Goal: Task Accomplishment & Management: Complete application form

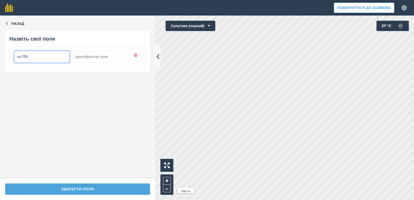
type input "хх-179"
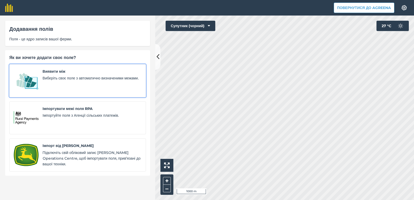
click at [61, 75] on div "Виявити між Виберіть своє поле з автоматично визначеними межами." at bounding box center [92, 81] width 99 height 24
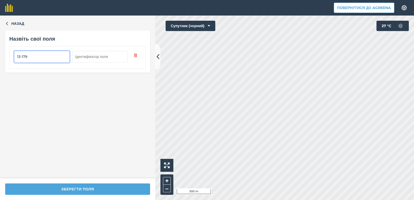
type input "13-179"
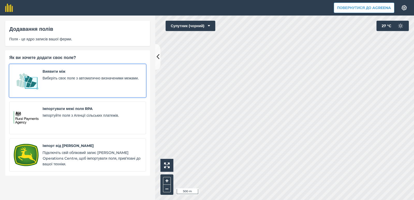
click at [52, 77] on font "Виберіть своє поле з автоматично визначеними межами." at bounding box center [91, 78] width 96 height 5
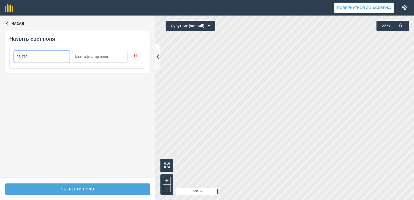
type input "18-179"
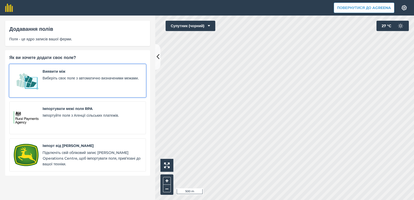
click at [49, 79] on font "Виберіть своє поле з автоматично визначеними межами." at bounding box center [91, 78] width 96 height 5
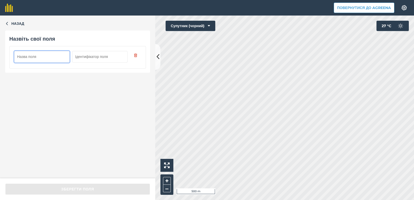
paste input "19-179"
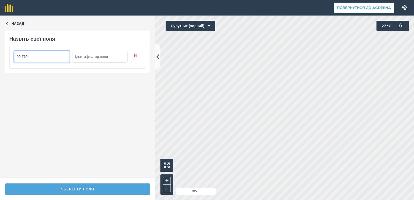
type input "19-179"
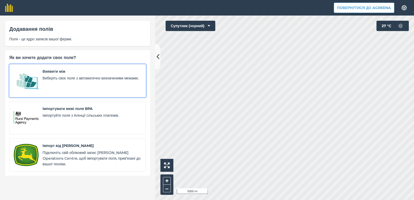
click at [64, 79] on font "Виберіть своє поле з автоматично визначеними межами." at bounding box center [91, 78] width 96 height 5
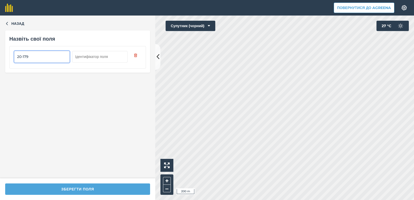
type input "20-179"
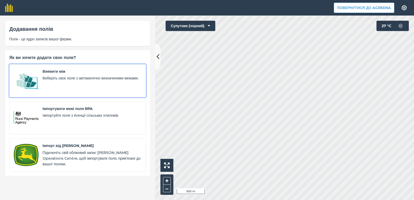
click at [69, 80] on font "Виберіть своє поле з автоматично визначеними межами." at bounding box center [91, 78] width 96 height 5
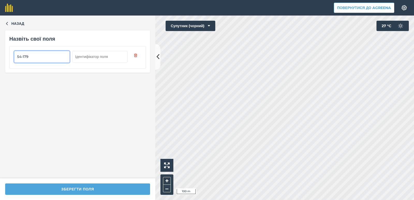
type input "54-179"
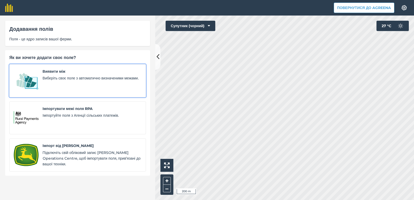
click at [89, 79] on font "Виберіть своє поле з автоматично визначеними межами." at bounding box center [91, 78] width 96 height 5
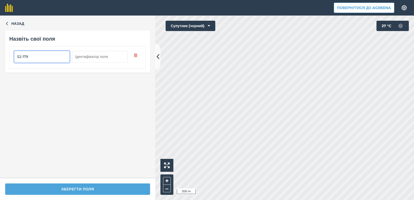
type input "52-179"
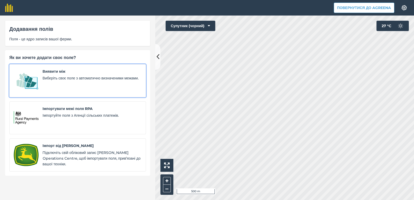
click at [48, 77] on font "Виберіть своє поле з автоматично визначеними межами." at bounding box center [91, 78] width 96 height 5
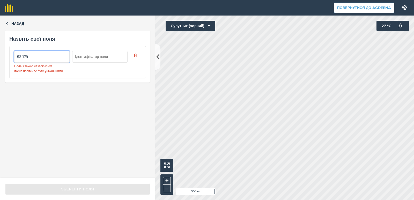
click at [20, 57] on input "52-179" at bounding box center [41, 56] width 55 height 11
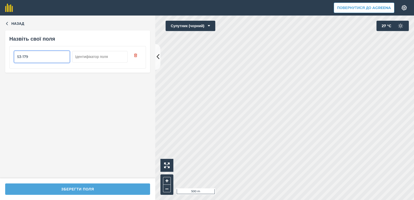
type input "53-179"
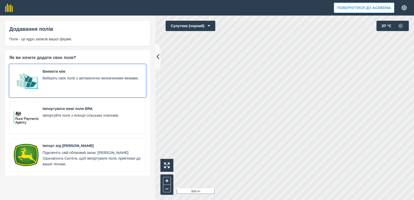
click at [64, 81] on span "Виберіть своє поле з автоматично визначеними межами." at bounding box center [92, 78] width 99 height 6
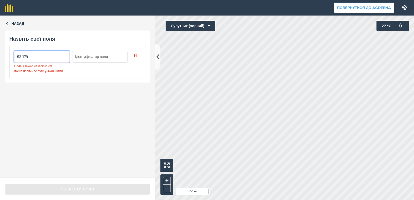
click at [20, 57] on input "52-179" at bounding box center [41, 56] width 55 height 11
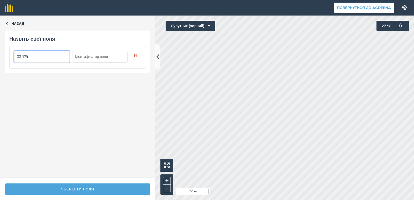
type input "33-179"
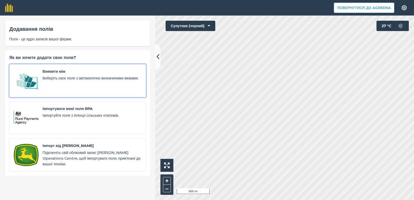
click at [81, 77] on font "Виберіть своє поле з автоматично визначеними межами." at bounding box center [91, 78] width 96 height 5
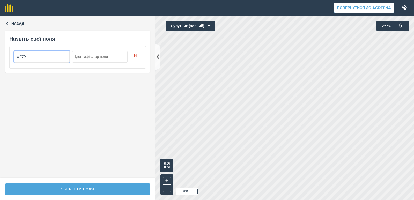
type input "х-179"
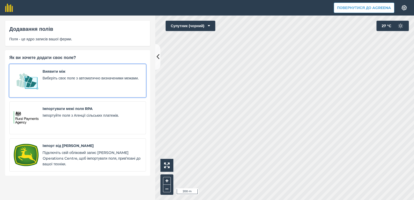
click at [63, 78] on font "Виберіть своє поле з автоматично визначеними межами." at bounding box center [91, 78] width 96 height 5
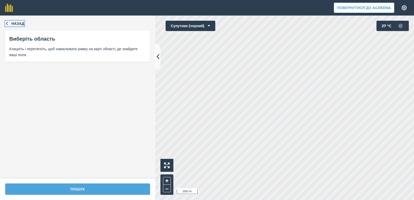
click at [13, 25] on font "Назад" at bounding box center [17, 23] width 13 height 5
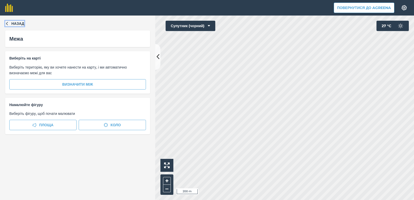
click at [10, 23] on button "Назад" at bounding box center [14, 24] width 19 height 6
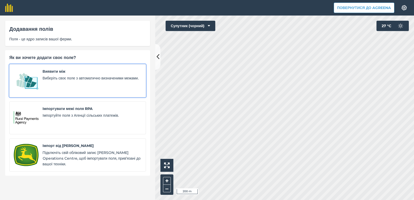
click at [116, 81] on span "Виберіть своє поле з автоматично визначеними межами." at bounding box center [92, 78] width 99 height 6
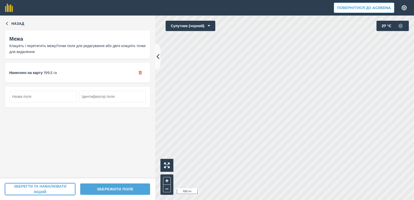
click at [48, 187] on font "ЗБЕРЕГТИ ТА НАМАЛЮВАТИ ІНШИЙ" at bounding box center [40, 189] width 53 height 10
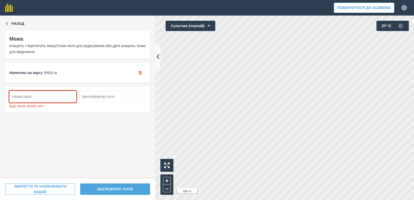
click at [18, 20] on div "Назад Межа Клацніть і перетягніть межу/точки поля для редагування або двічі кла…" at bounding box center [77, 97] width 155 height 163
click at [7, 23] on icon "button" at bounding box center [7, 23] width 4 height 4
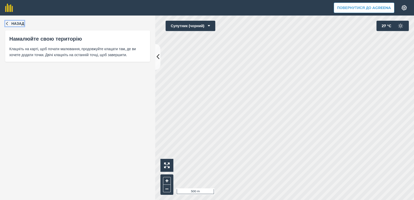
click at [9, 24] on button "Назад" at bounding box center [14, 24] width 19 height 6
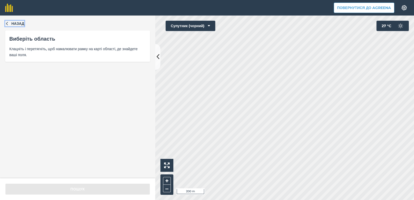
click at [12, 23] on font "Назад" at bounding box center [17, 23] width 13 height 5
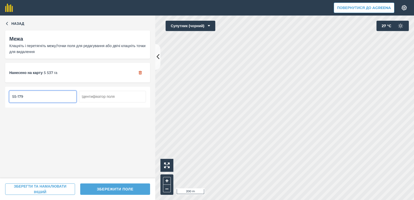
type input "55-179"
